Goal: Register for event/course

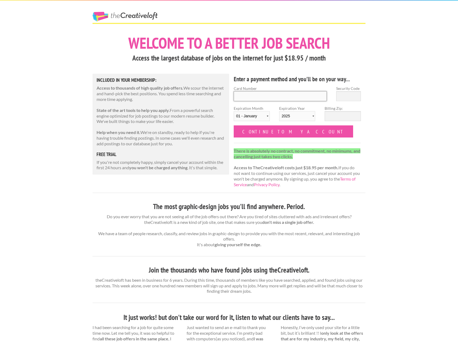
click at [254, 98] on input "Card Number" at bounding box center [280, 96] width 93 height 10
click at [252, 82] on h4 "Enter a payment method and you'll be on your way..." at bounding box center [297, 79] width 127 height 9
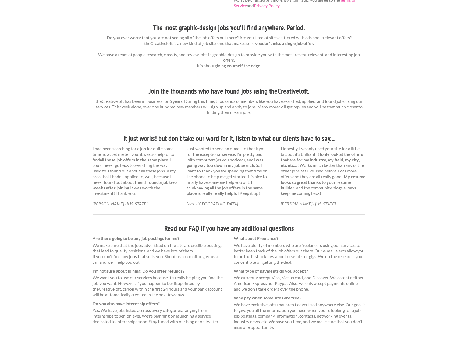
scroll to position [218, 0]
